Goal: Answer question/provide support

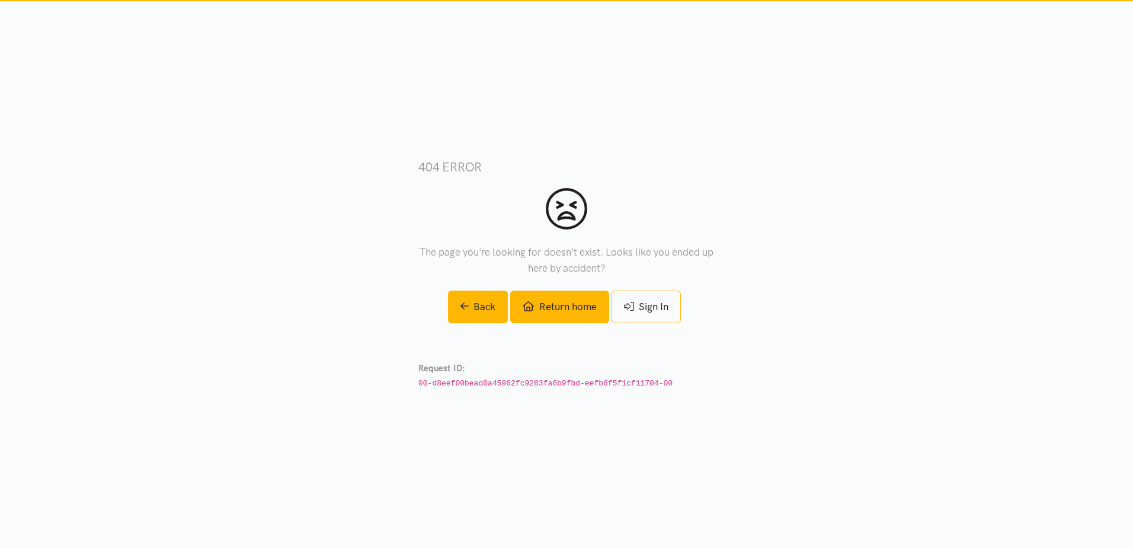
click at [577, 300] on link "Return home" at bounding box center [559, 306] width 98 height 33
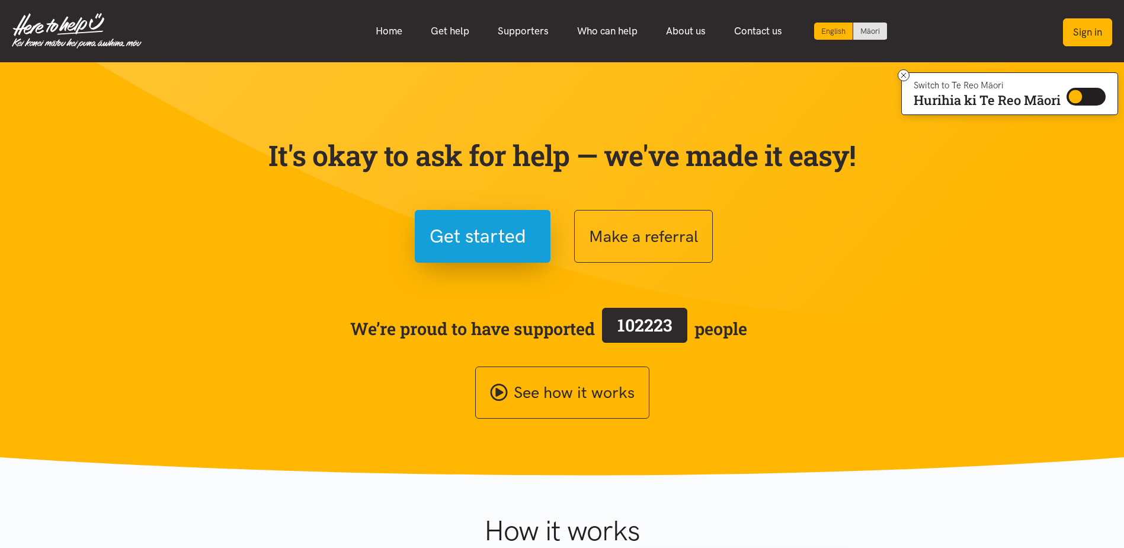
click at [1086, 36] on button "Sign in" at bounding box center [1087, 32] width 49 height 28
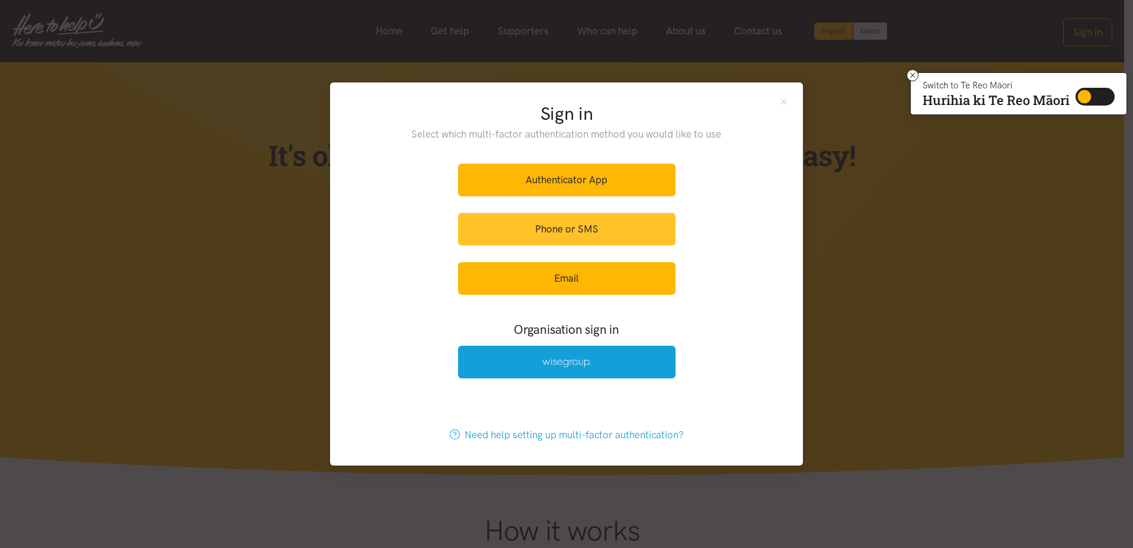
click at [548, 226] on link "Phone or SMS" at bounding box center [567, 229] width 218 height 33
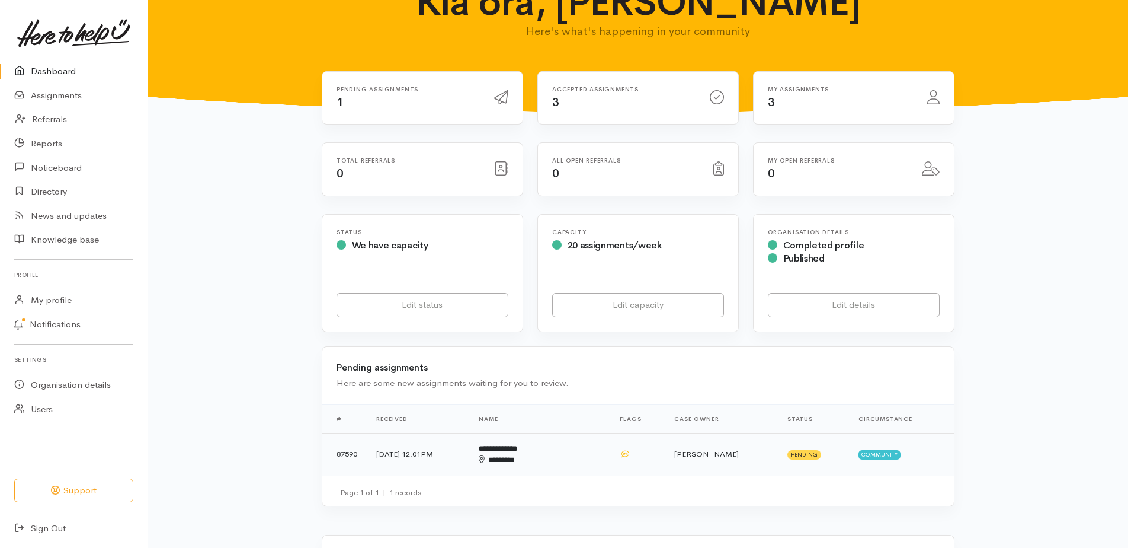
scroll to position [59, 0]
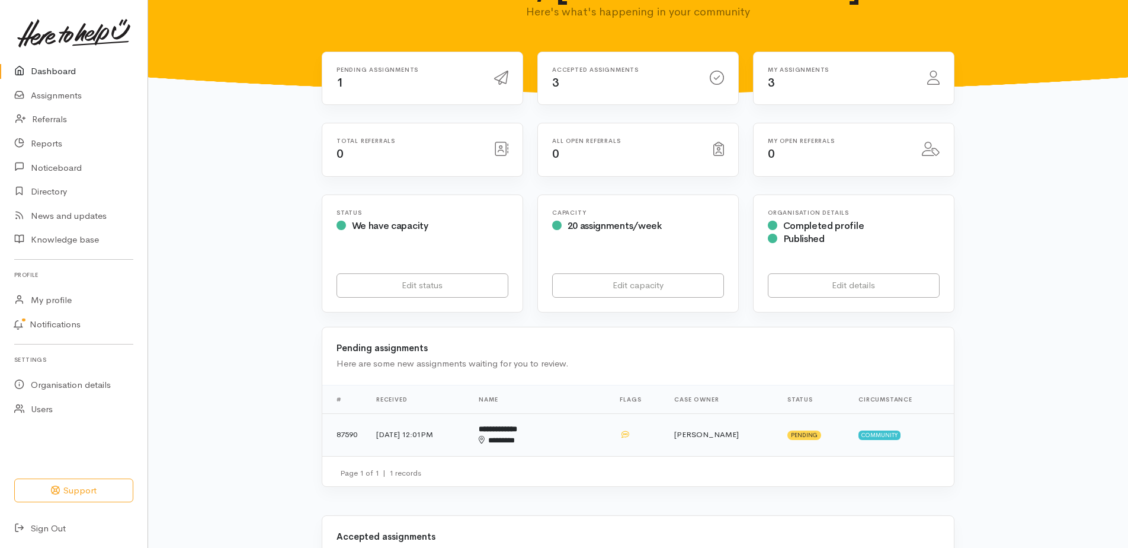
click at [876, 436] on span "Community" at bounding box center [880, 434] width 42 height 9
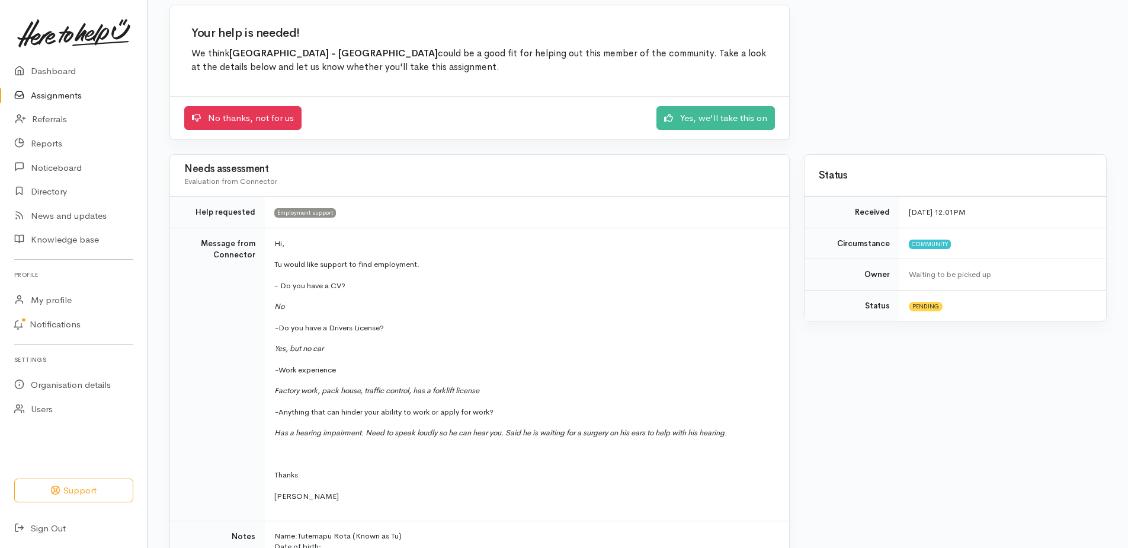
scroll to position [119, 0]
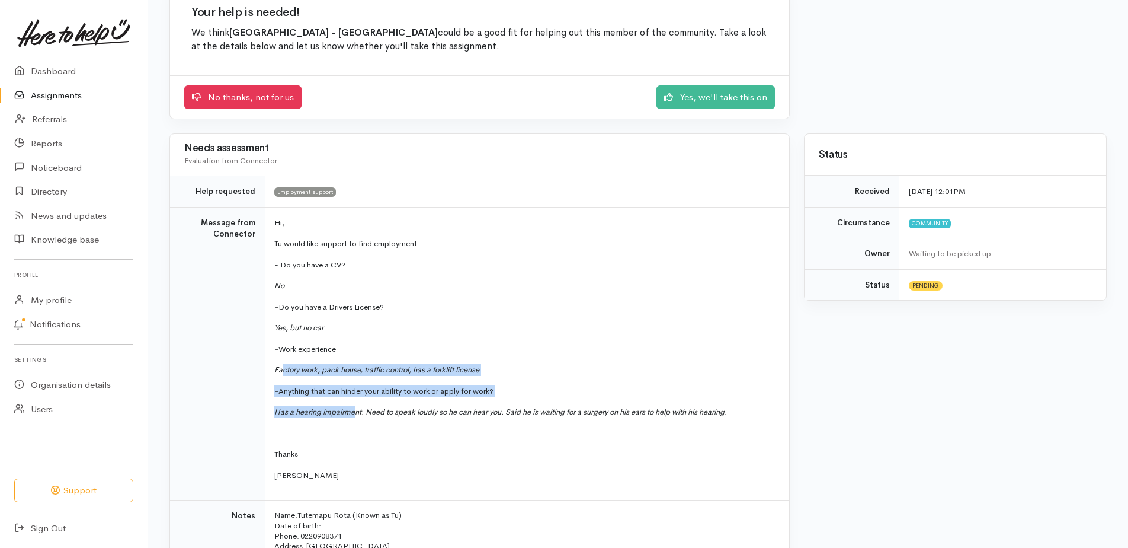
drag, startPoint x: 282, startPoint y: 372, endPoint x: 354, endPoint y: 400, distance: 77.5
click at [354, 400] on td "Hi, [PERSON_NAME] would like support to find employment. - Do you have a CV? No…" at bounding box center [527, 353] width 525 height 293
drag, startPoint x: 354, startPoint y: 400, endPoint x: 355, endPoint y: 408, distance: 8.4
click at [355, 408] on icon "Has a hearing impairment. Need to speak loudly so he can hear you. Said he is w…" at bounding box center [500, 412] width 453 height 10
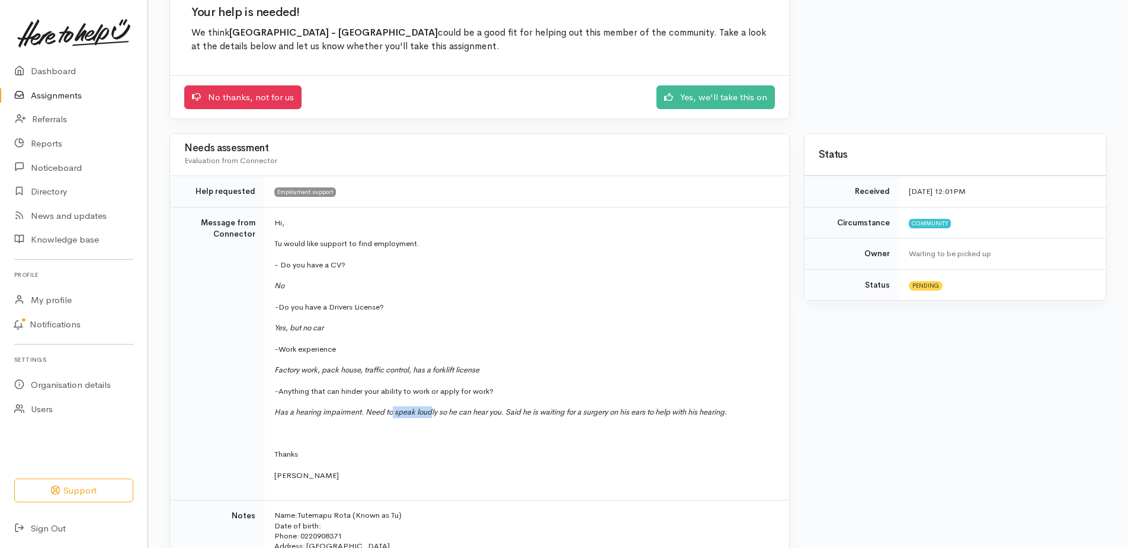
drag, startPoint x: 435, startPoint y: 415, endPoint x: 486, endPoint y: 416, distance: 51.0
click at [472, 415] on icon "Has a hearing impairment. Need to speak loudly so he can hear you. Said he is w…" at bounding box center [500, 412] width 453 height 10
click at [657, 419] on td "Hi, Tu would like support to find employment. - Do you have a CV? No - Do you h…" at bounding box center [527, 353] width 525 height 293
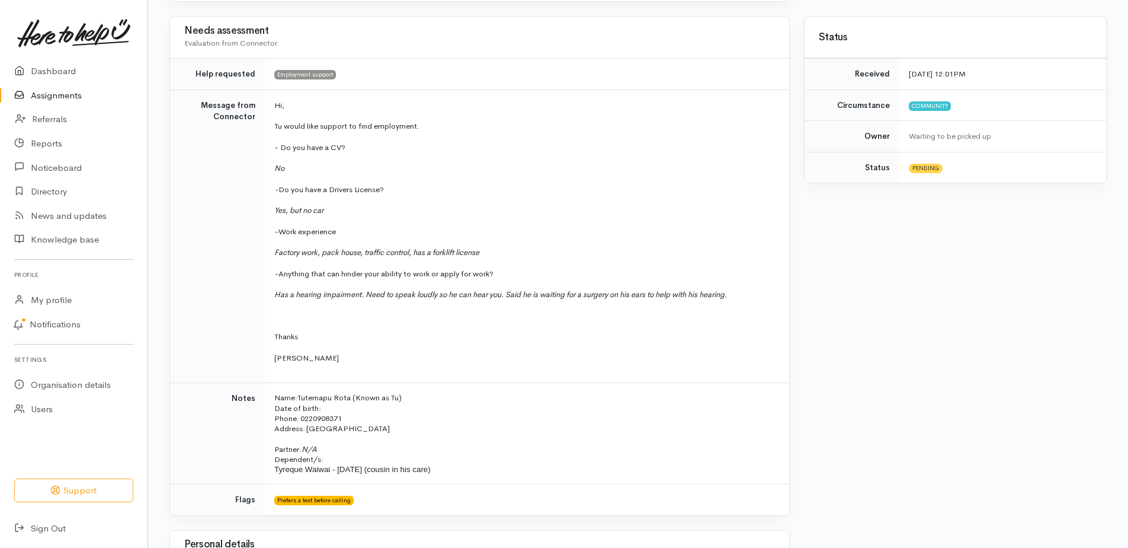
scroll to position [237, 0]
click at [302, 159] on td "Hi, Tu would like support to find employment. - Do you have a CV? No - Do you h…" at bounding box center [527, 234] width 525 height 293
drag, startPoint x: 333, startPoint y: 207, endPoint x: 299, endPoint y: 212, distance: 34.2
click at [299, 212] on p "Yes, but no car" at bounding box center [524, 209] width 501 height 12
drag, startPoint x: 299, startPoint y: 212, endPoint x: 292, endPoint y: 261, distance: 49.1
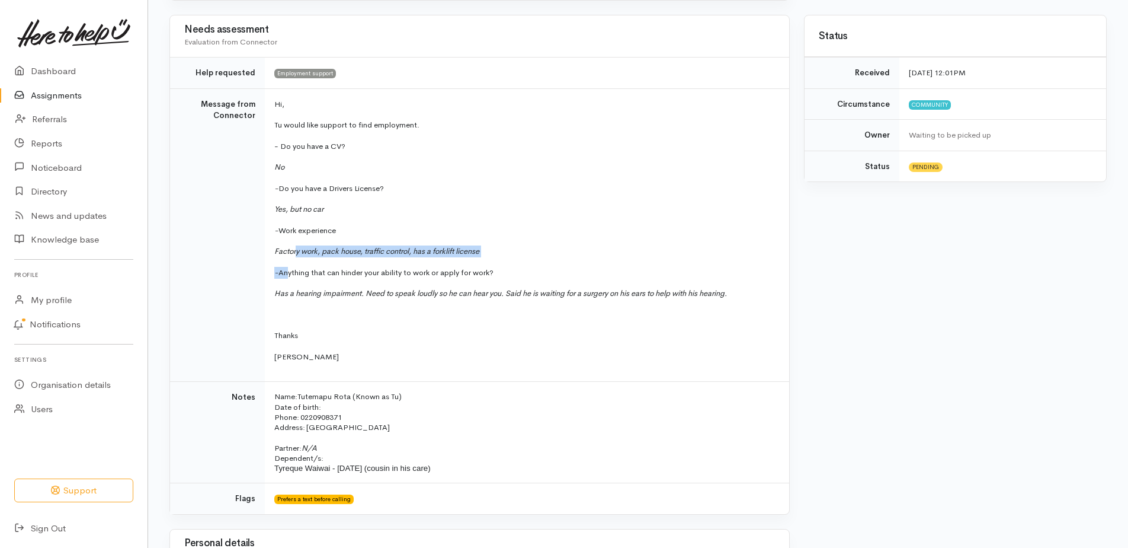
click at [292, 261] on td "Hi, Tu would like support to find employment. - Do you have a CV? No - Do you h…" at bounding box center [527, 234] width 525 height 293
drag, startPoint x: 292, startPoint y: 261, endPoint x: 287, endPoint y: 255, distance: 7.2
click at [287, 255] on icon "Factory work, pack house, traffic control, has a forklift license" at bounding box center [376, 251] width 205 height 10
drag, startPoint x: 284, startPoint y: 249, endPoint x: 334, endPoint y: 253, distance: 50.0
click at [334, 253] on icon "Factory work, pack house, traffic control, has a forklift license" at bounding box center [376, 251] width 205 height 10
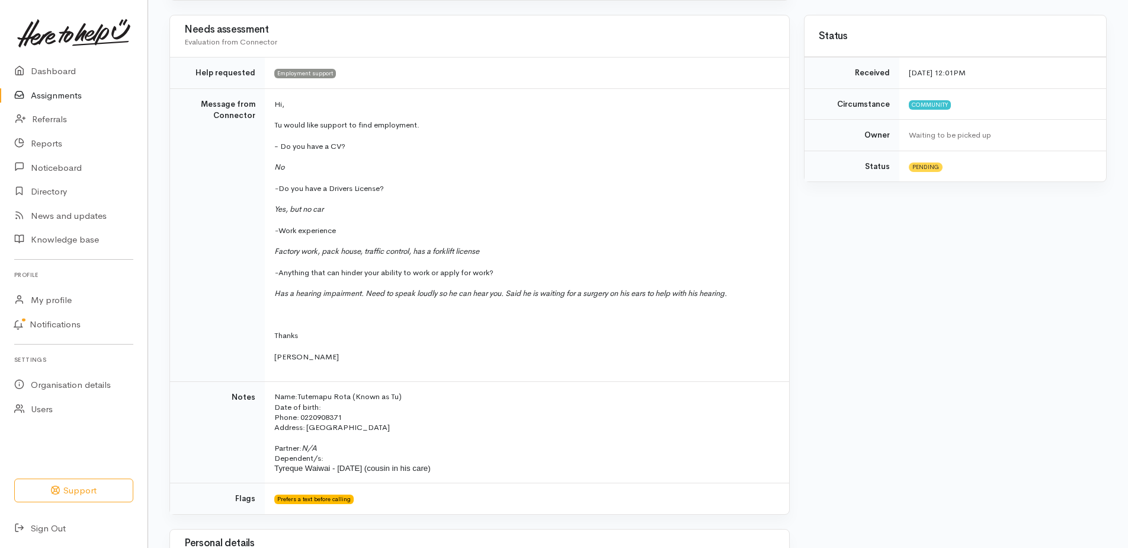
drag, startPoint x: 334, startPoint y: 253, endPoint x: 347, endPoint y: 254, distance: 13.6
click at [345, 254] on icon "Factory work, pack house, traffic control, has a forklift license" at bounding box center [376, 251] width 205 height 10
click at [398, 250] on icon "Factory work, pack house, traffic control, has a forklift license" at bounding box center [376, 251] width 205 height 10
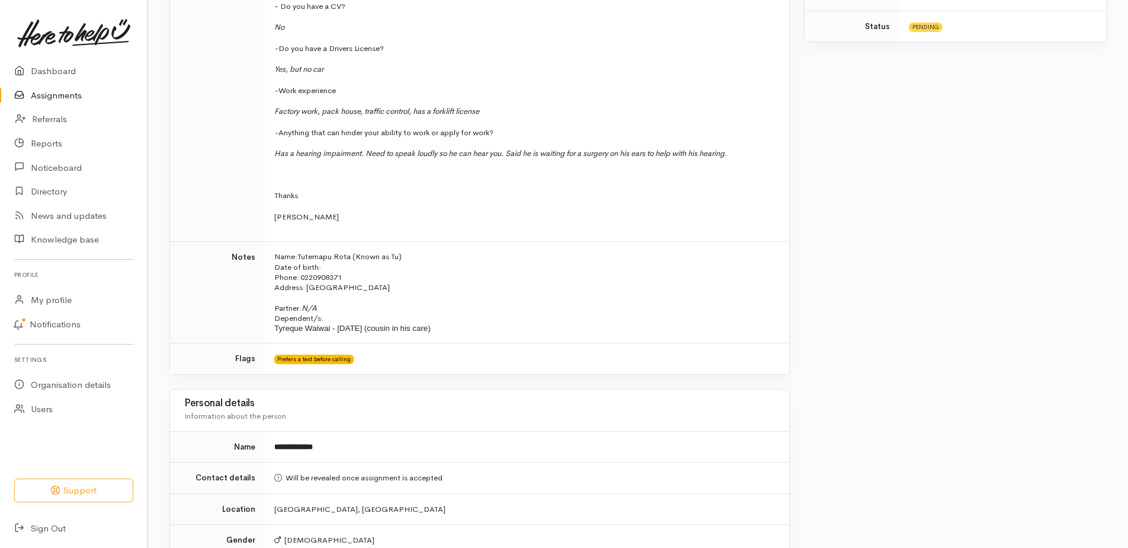
scroll to position [356, 0]
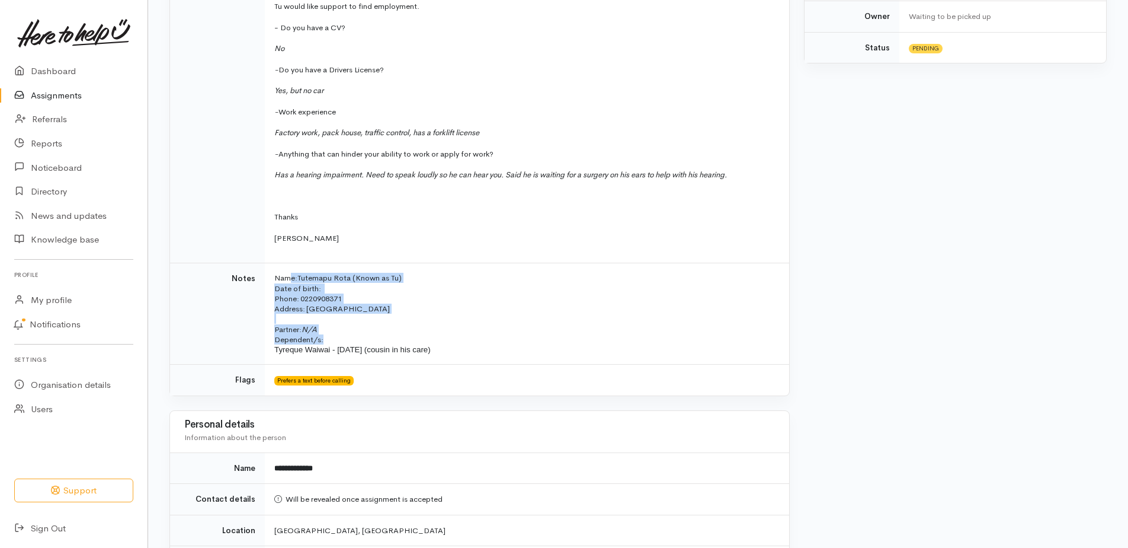
drag, startPoint x: 386, startPoint y: 342, endPoint x: 289, endPoint y: 279, distance: 115.2
click at [289, 279] on td "Name: Tutemapu Rota (Known as Tu) Date of birth: Phone:   0220908371 Address:  …" at bounding box center [527, 313] width 525 height 101
drag, startPoint x: 289, startPoint y: 279, endPoint x: 451, endPoint y: 349, distance: 176.0
click at [451, 349] on p "Tyreque Waiwai - 27/10/2009 (cousin in his care)" at bounding box center [524, 349] width 501 height 10
drag, startPoint x: 457, startPoint y: 350, endPoint x: 275, endPoint y: 279, distance: 195.4
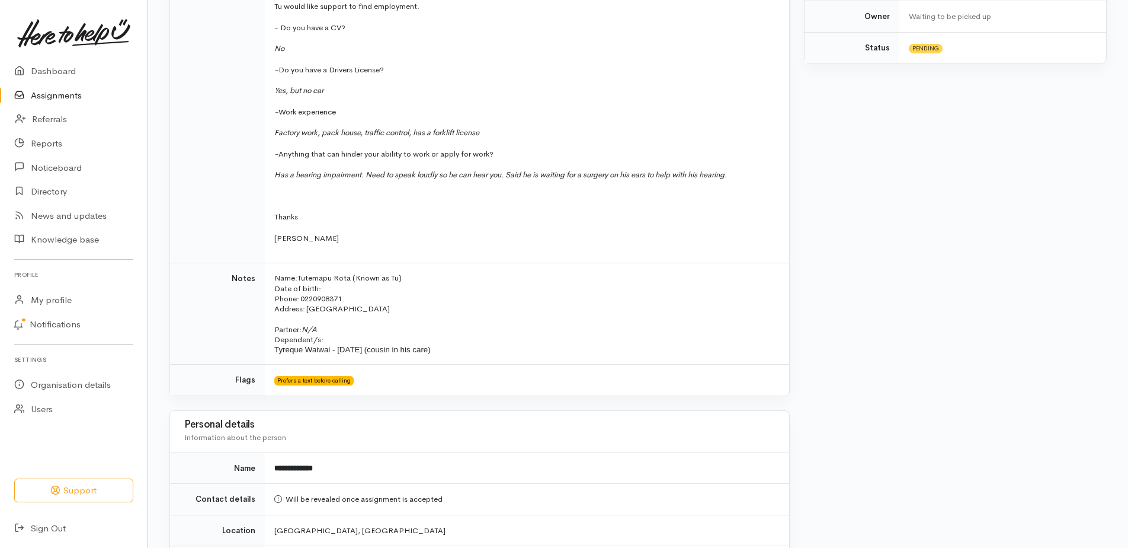
click at [275, 279] on td "Name: Tutemapu Rota (Known as Tu) Date of birth: Phone:   0220908371 Address:  …" at bounding box center [527, 313] width 525 height 101
copy td "Name: Tutemapu Rota (Known as Tu) Date of birth: Phone:   0220908371 Address:  …"
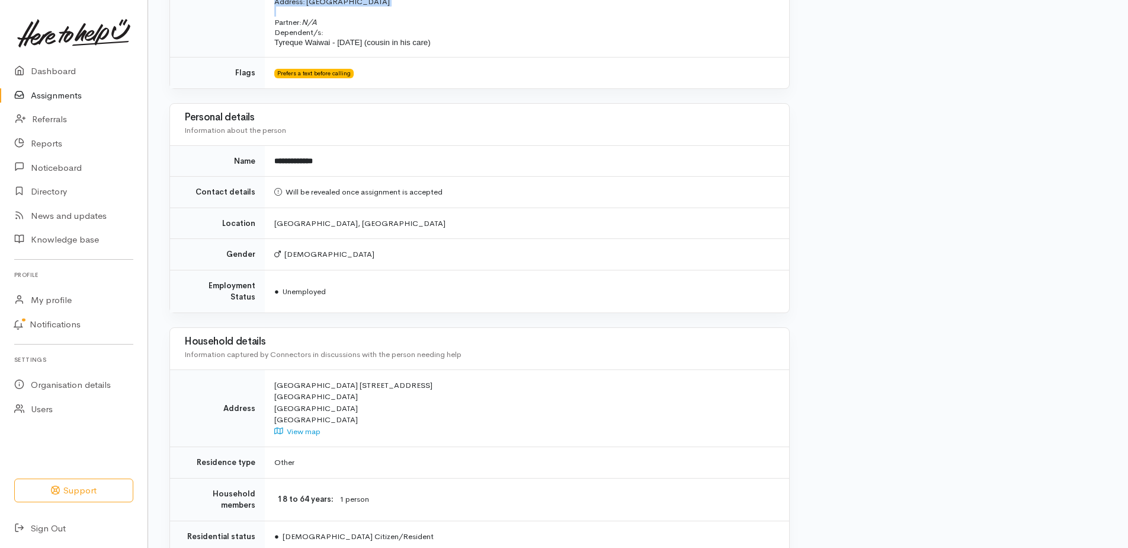
scroll to position [654, 0]
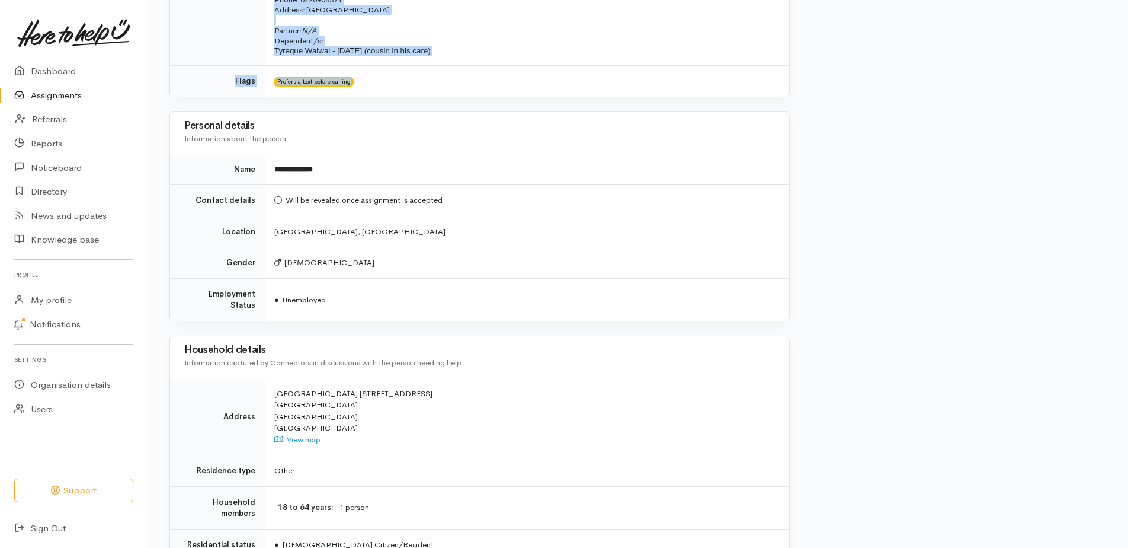
drag, startPoint x: 208, startPoint y: 101, endPoint x: 477, endPoint y: 76, distance: 270.2
copy tbody "Message from Connector Hi, Tu would like support to find employment. - Do you h…"
